Goal: Information Seeking & Learning: Learn about a topic

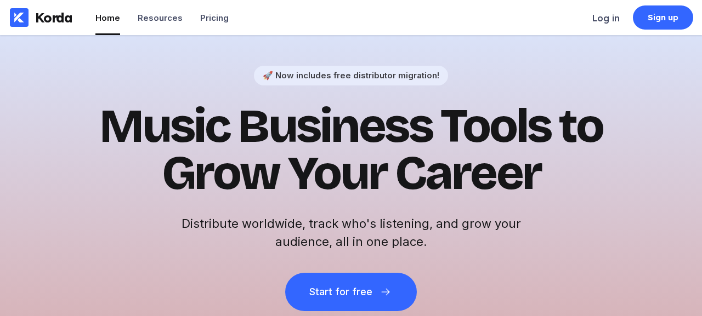
click at [602, 18] on div "Log in" at bounding box center [605, 18] width 27 height 11
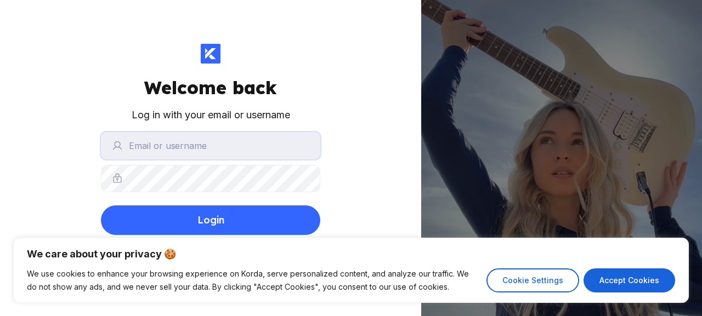
click at [238, 139] on input "text" at bounding box center [210, 145] width 219 height 27
click at [334, 162] on div "Welcome back Log in with your email or username Login Forgot password? Don't ha…" at bounding box center [210, 158] width 421 height 316
click at [626, 285] on button "Accept Cookies" at bounding box center [629, 281] width 92 height 24
checkbox input "true"
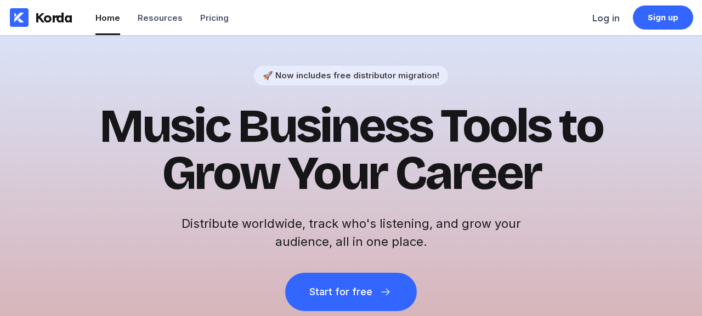
click at [230, 21] on div "Korda Home Resources Pricing" at bounding box center [121, 17] width 242 height 35
click at [207, 19] on div "Pricing" at bounding box center [214, 18] width 29 height 10
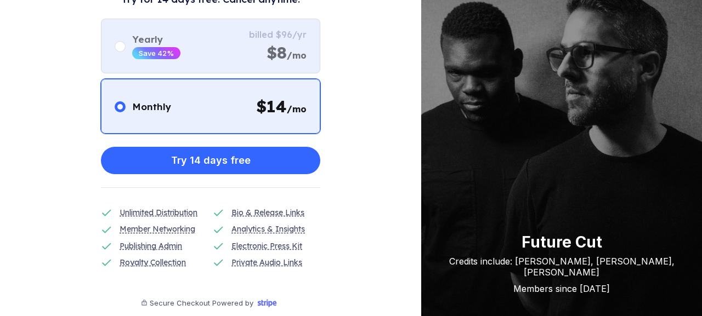
scroll to position [118, 0]
